Goal: Transaction & Acquisition: Subscribe to service/newsletter

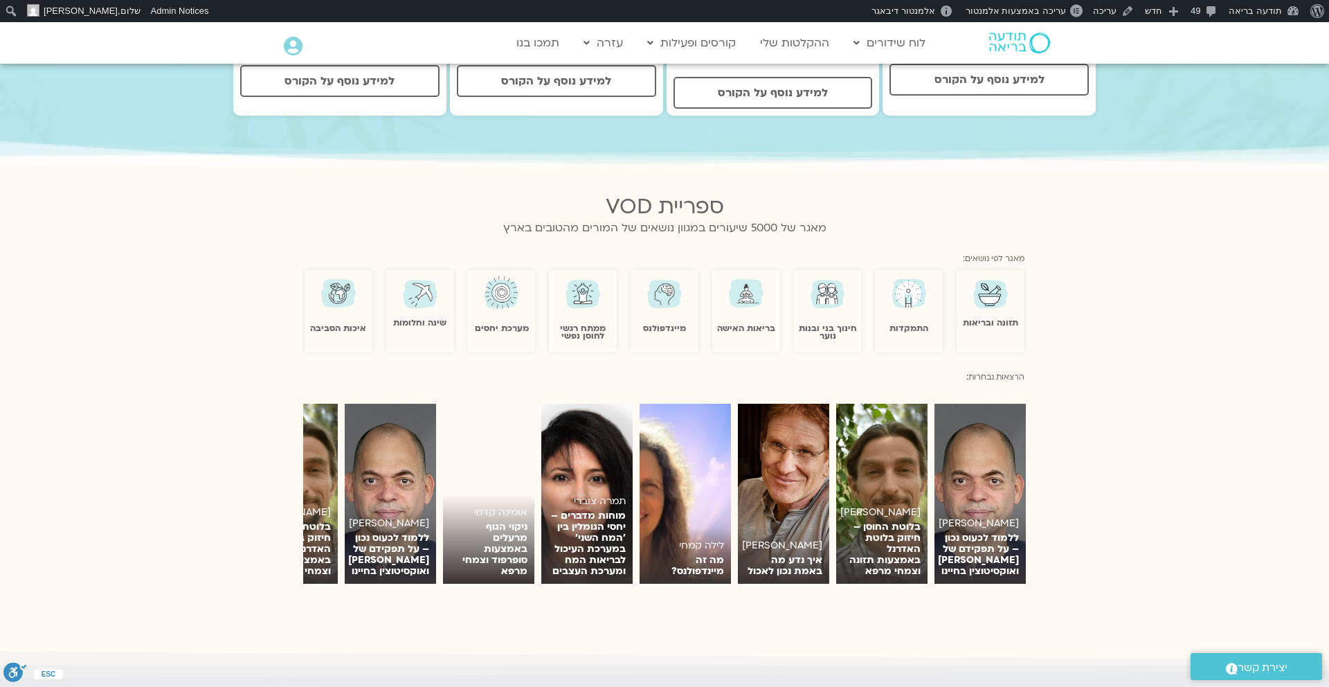
scroll to position [775, 0]
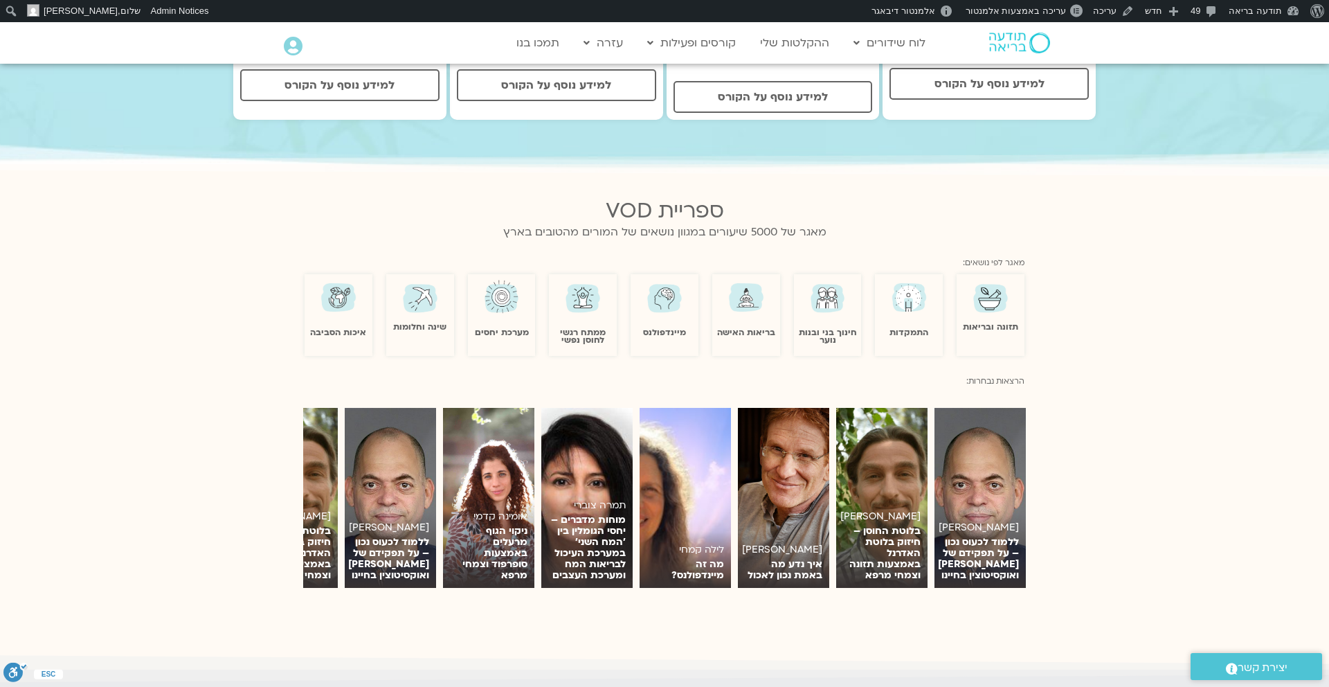
click at [666, 293] on img at bounding box center [665, 297] width 40 height 39
click at [652, 282] on img at bounding box center [665, 297] width 40 height 39
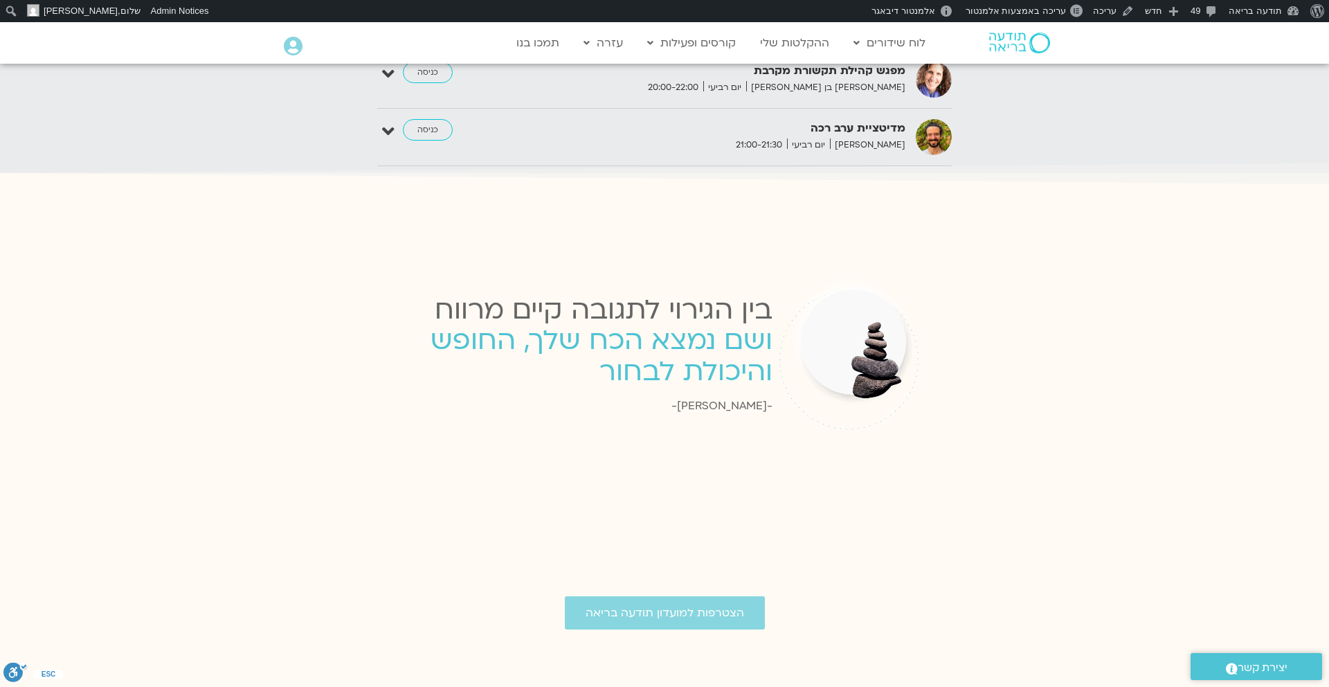
scroll to position [3131, 0]
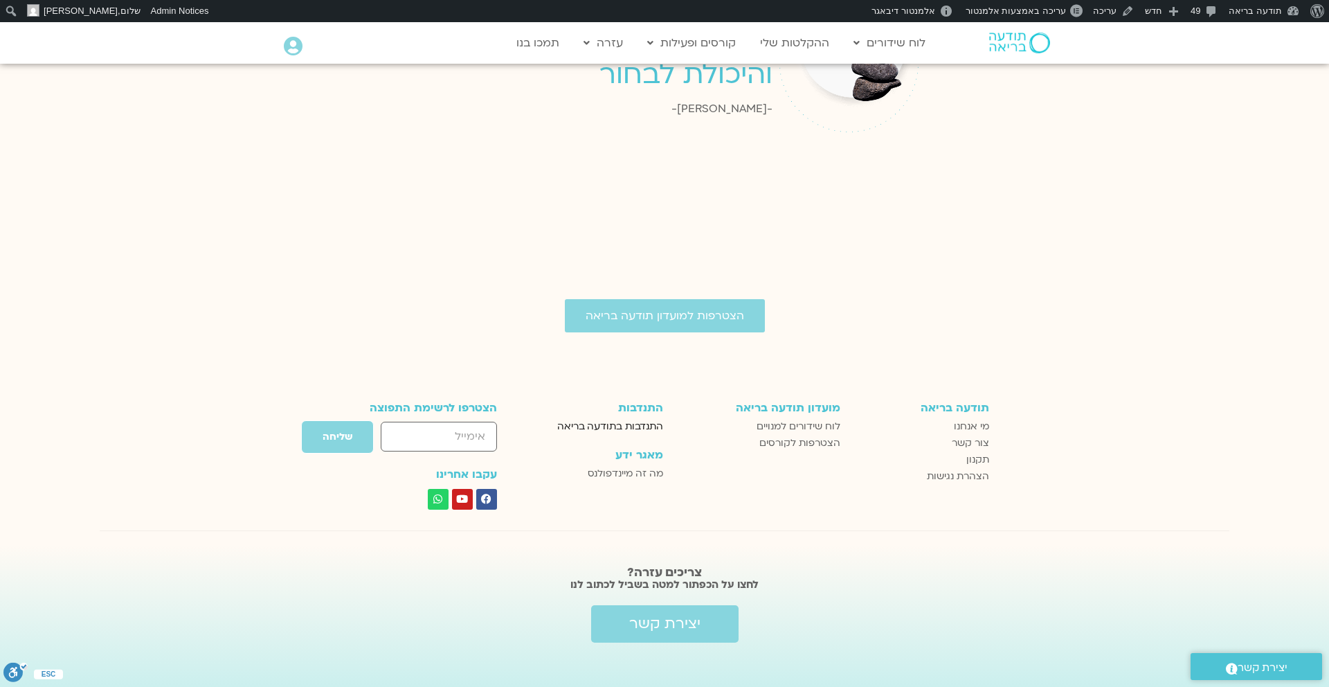
click at [642, 418] on span "התנדבות בתודעה בריאה" at bounding box center [610, 426] width 106 height 17
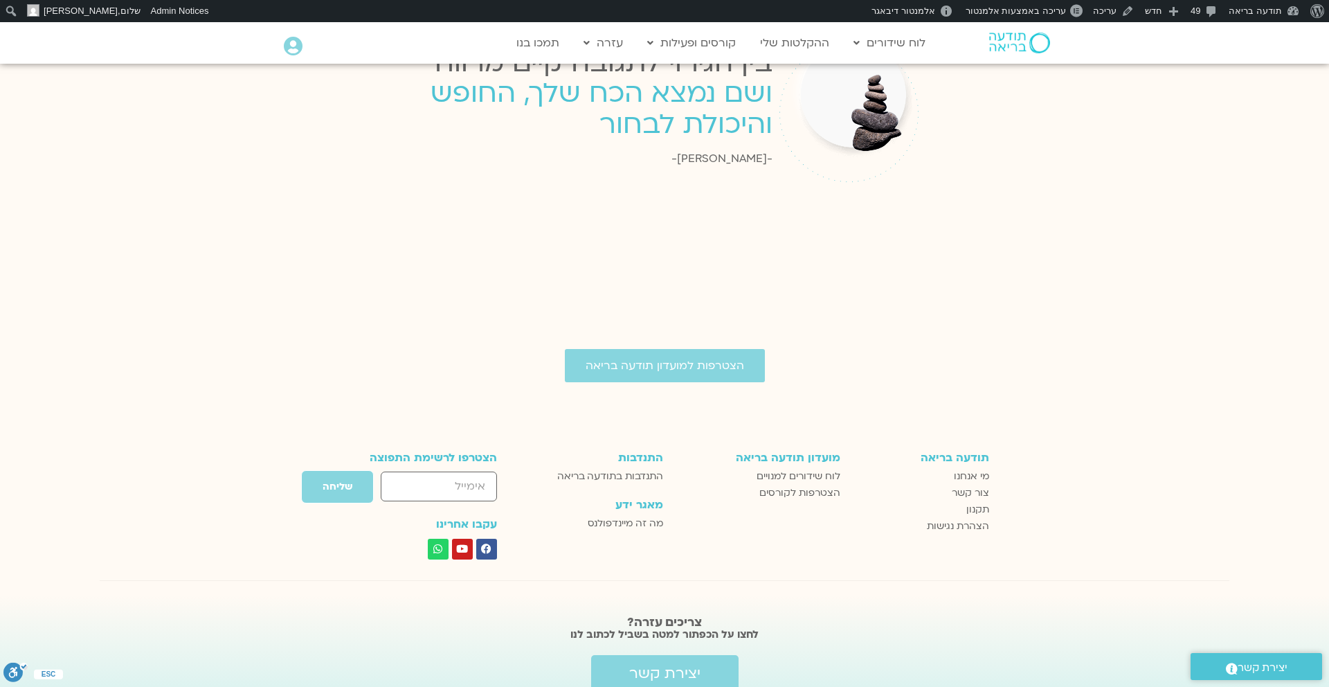
scroll to position [3068, 0]
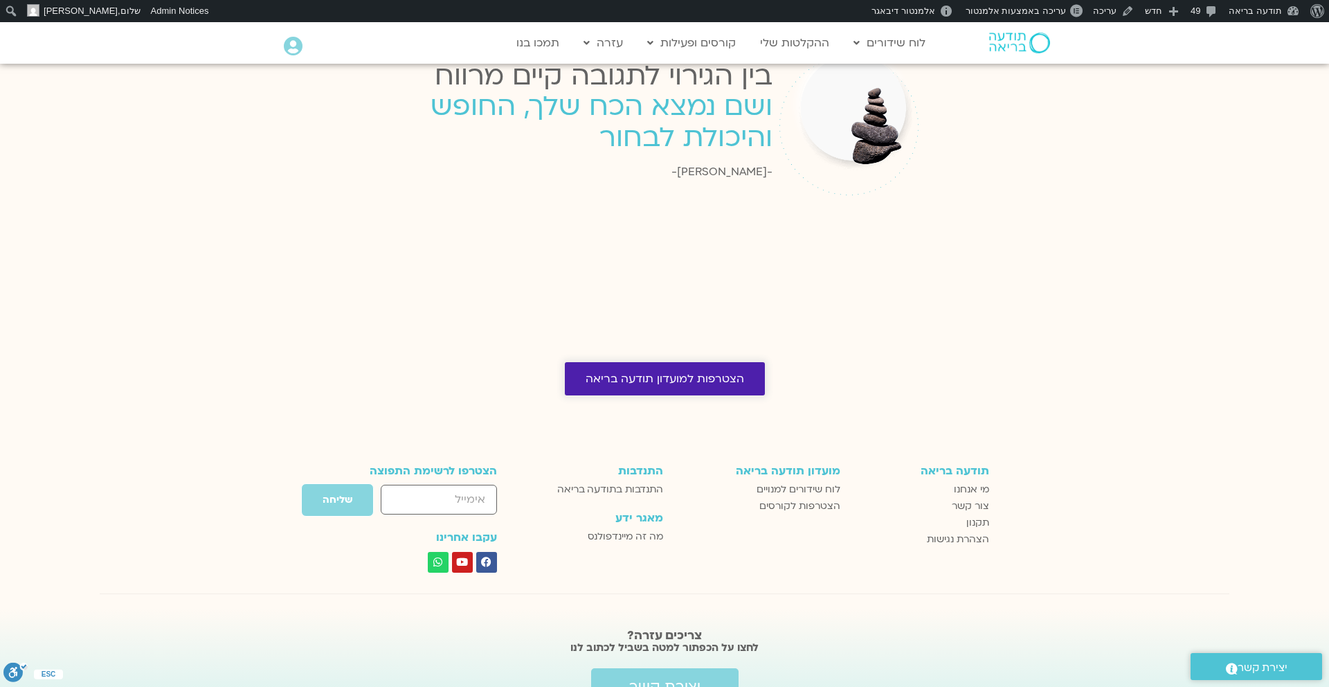
click at [667, 372] on span "הצטרפות למועדון תודעה בריאה" at bounding box center [665, 378] width 159 height 12
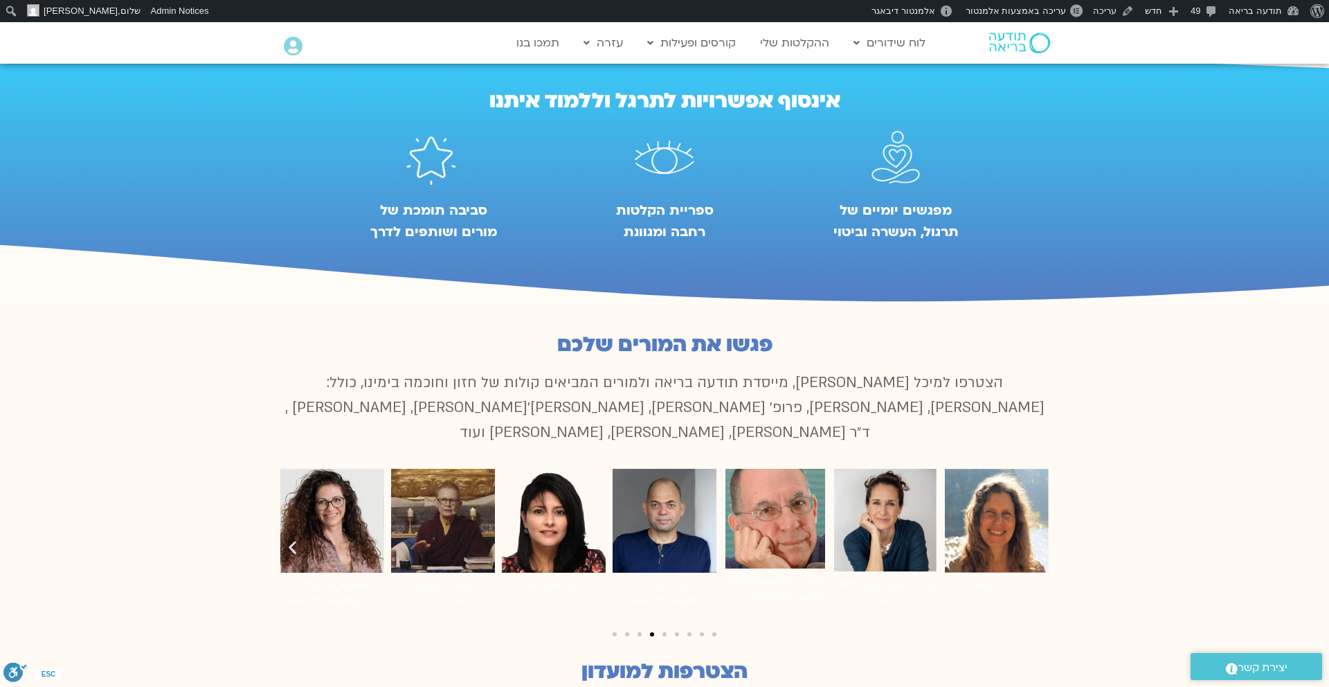
scroll to position [736, 0]
click at [649, 491] on img "7 / 9" at bounding box center [665, 520] width 104 height 104
click at [570, 468] on img "6 / 9" at bounding box center [554, 520] width 104 height 104
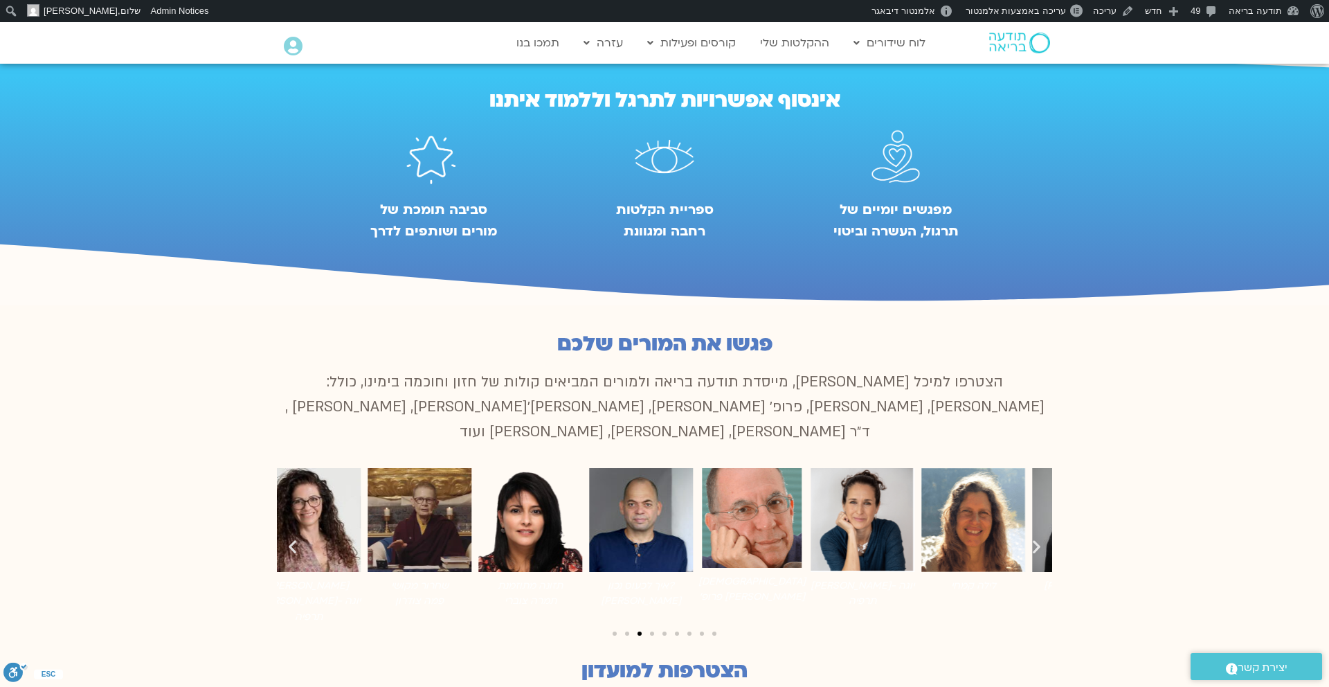
click at [702, 506] on img "8 / 9" at bounding box center [752, 518] width 100 height 100
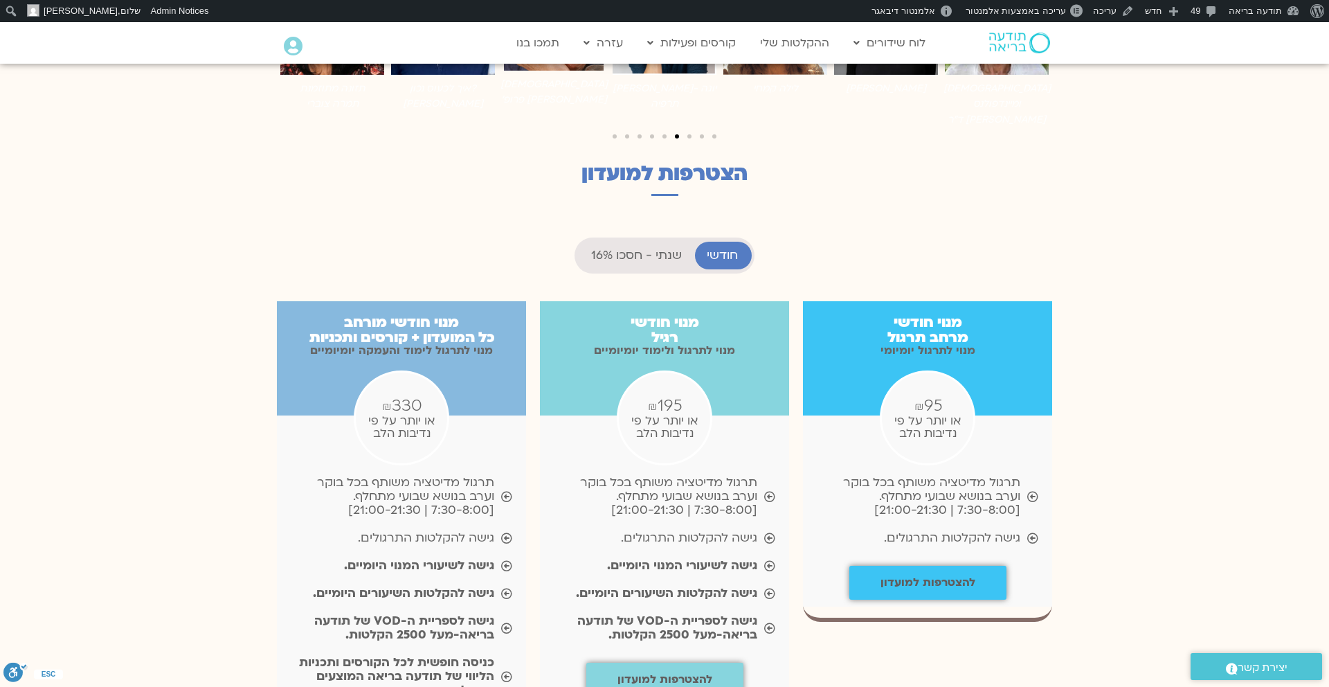
scroll to position [1249, 0]
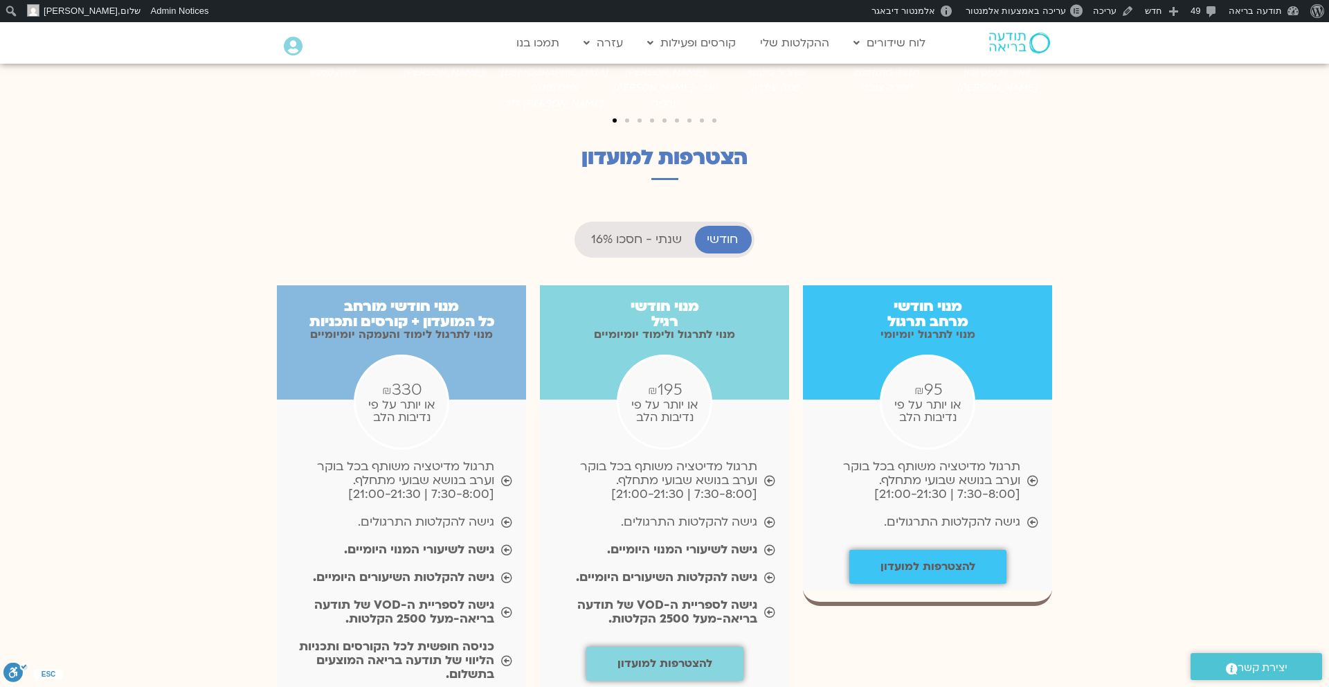
click at [646, 226] on li "שנתי - חסכו 16%" at bounding box center [637, 240] width 116 height 28
click at [717, 233] on span "חודשי" at bounding box center [722, 240] width 31 height 14
click at [643, 233] on span "שנתי - חסכו 16%" at bounding box center [636, 240] width 91 height 14
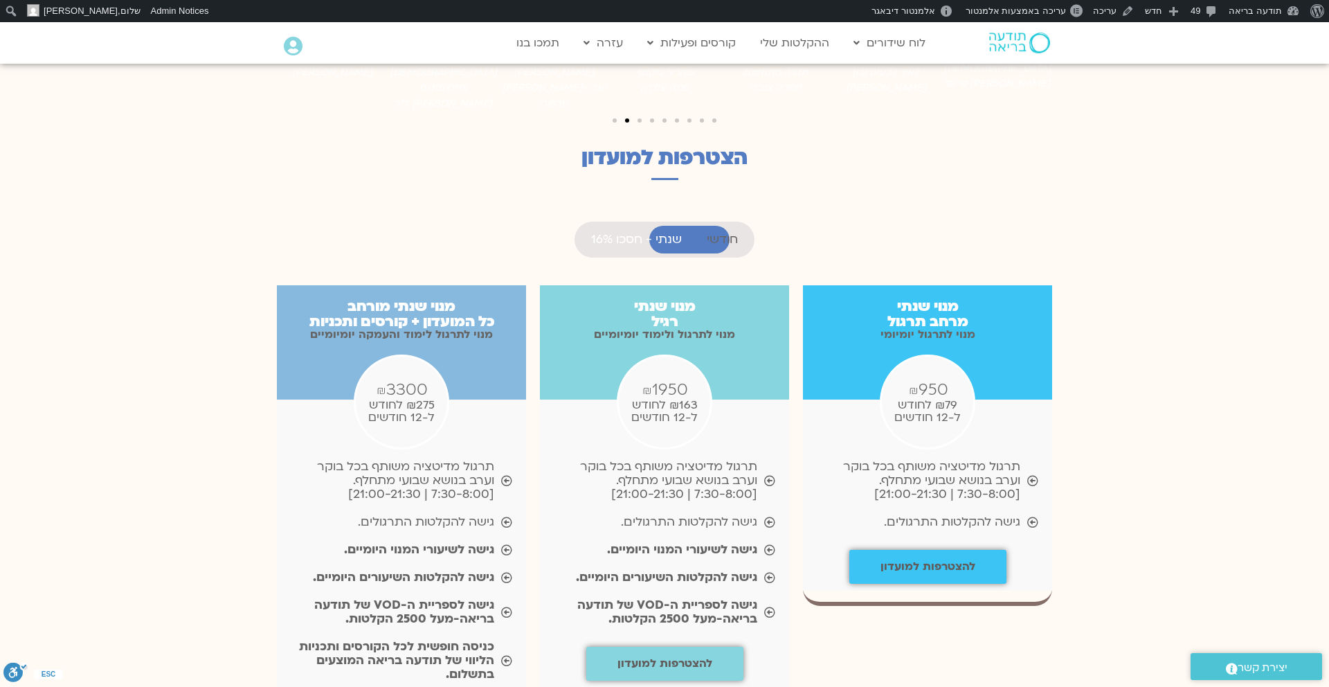
scroll to position [694, 0]
click at [723, 233] on span "חודשי" at bounding box center [722, 240] width 31 height 14
click at [666, 233] on span "שנתי - חסכו 16%" at bounding box center [636, 240] width 91 height 14
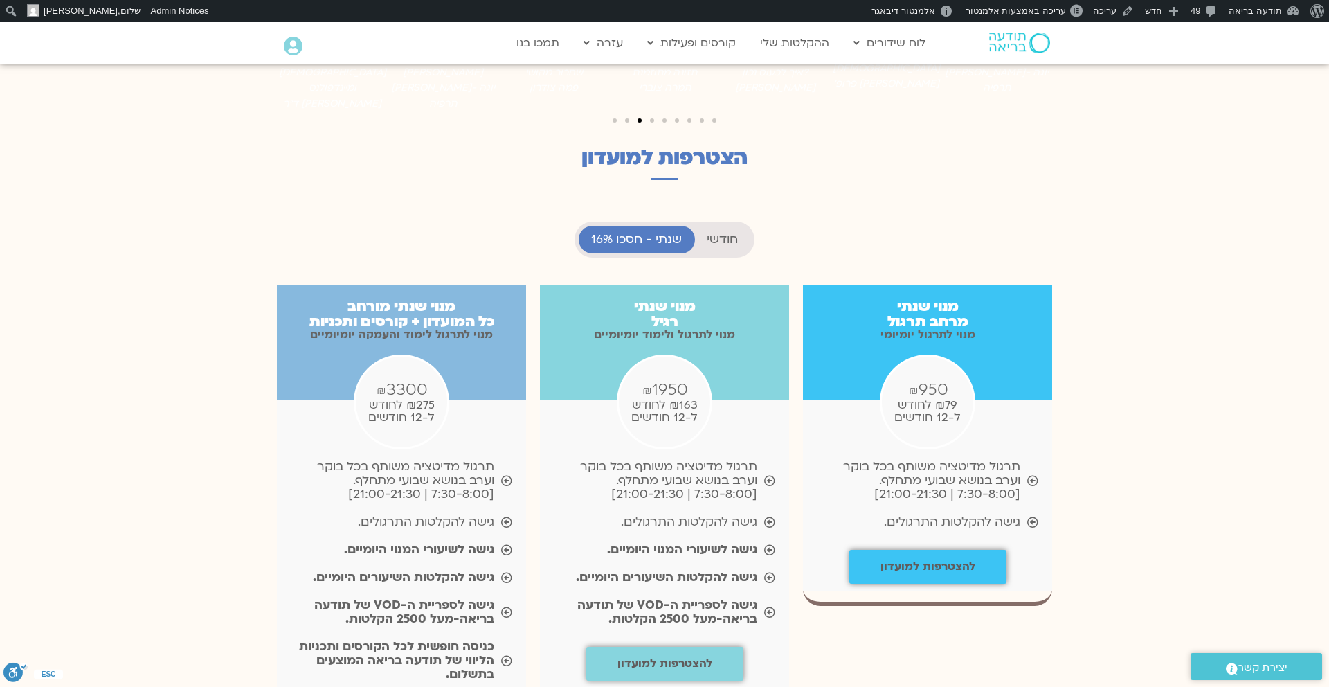
click at [708, 233] on span "חודשי" at bounding box center [722, 240] width 31 height 14
click at [660, 233] on span "שנתי - חסכו 16%" at bounding box center [636, 240] width 91 height 14
click at [711, 233] on span "חודשי" at bounding box center [722, 240] width 31 height 14
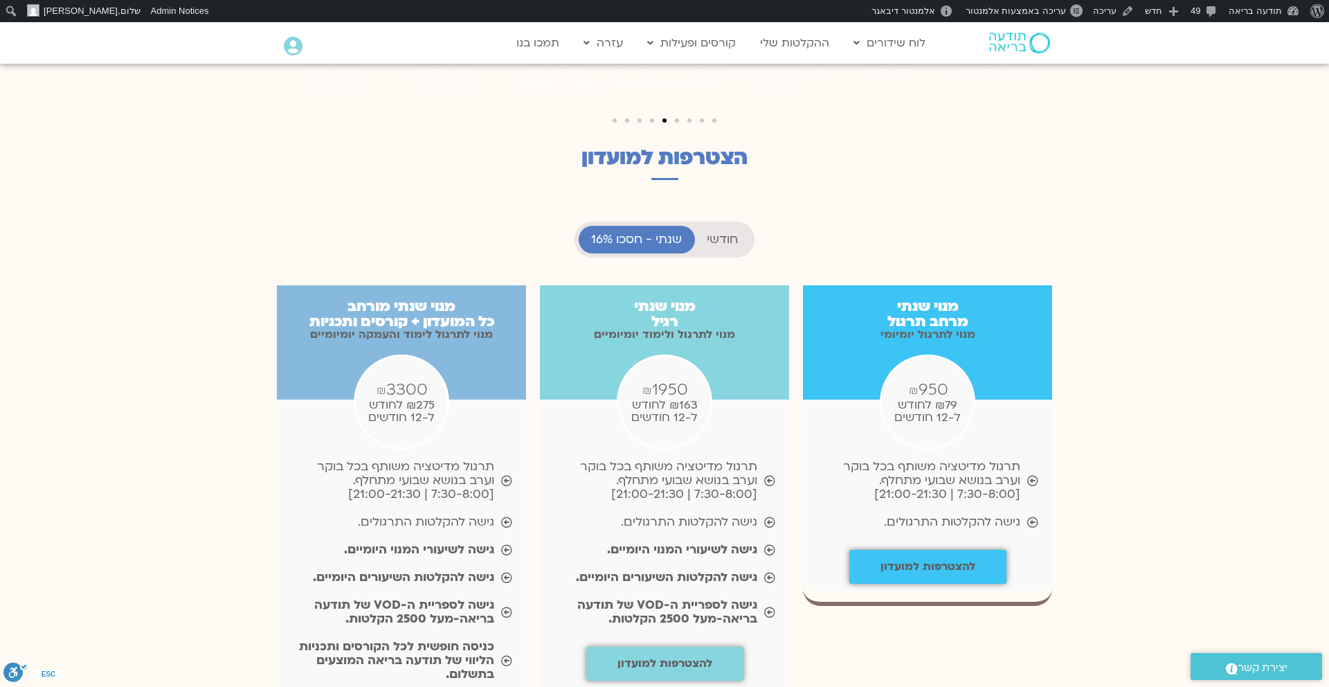
scroll to position [668, 0]
click at [666, 233] on span "שנתי - חסכו 16%" at bounding box center [636, 240] width 91 height 14
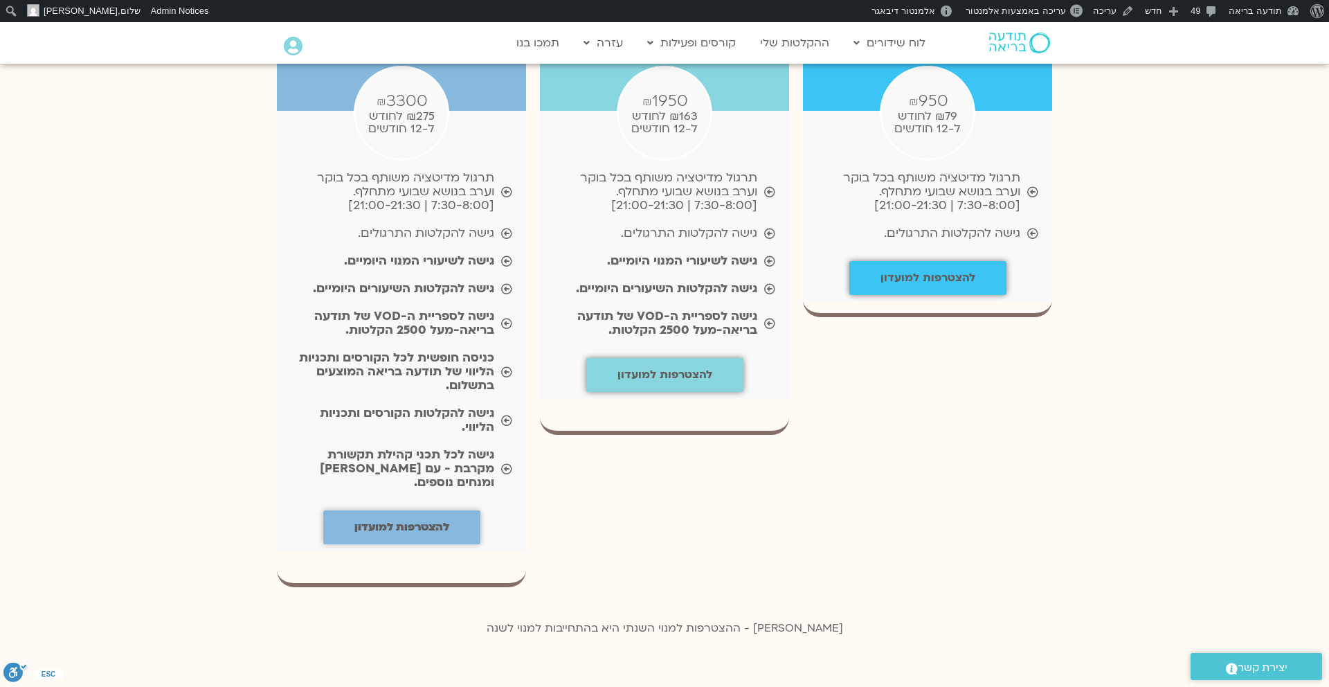
scroll to position [1330, 0]
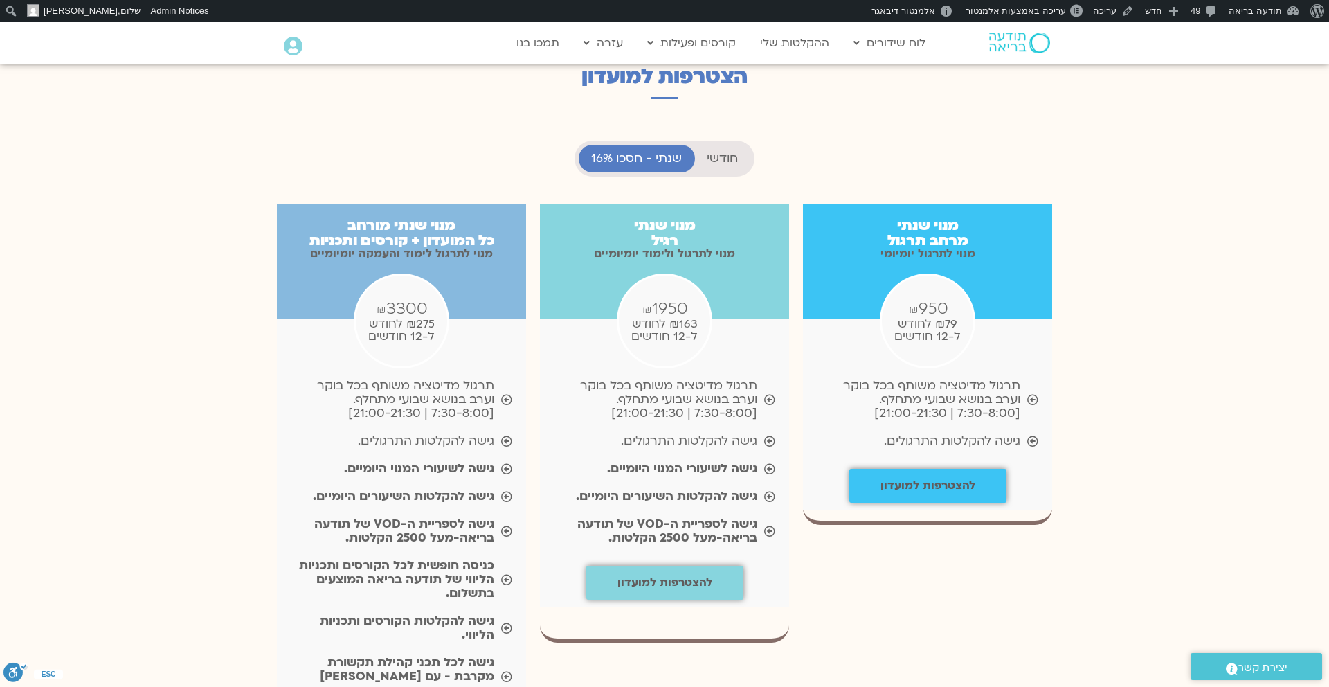
click at [713, 152] on span "חודשי" at bounding box center [722, 159] width 31 height 14
